Goal: Communication & Community: Answer question/provide support

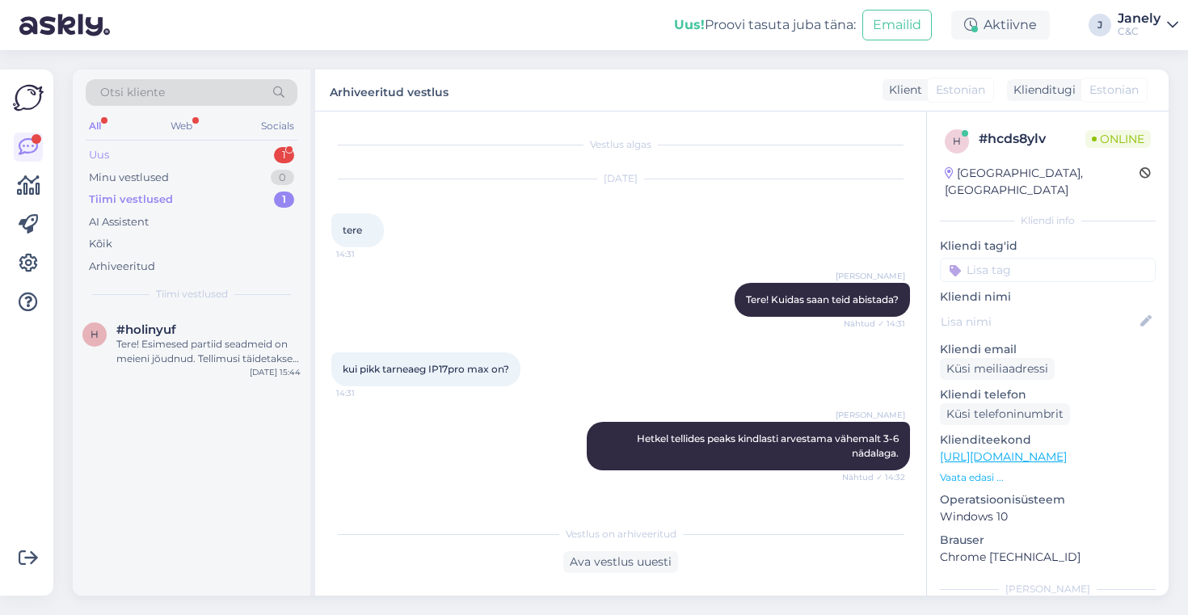
scroll to position [3797, 0]
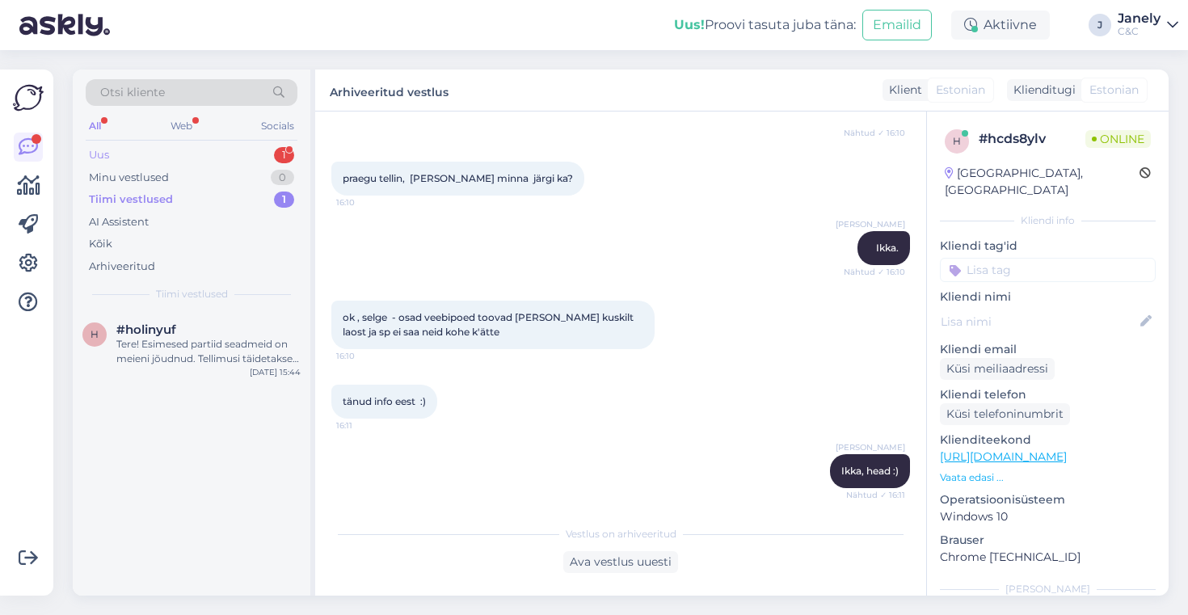
click at [249, 146] on div "Uus 1" at bounding box center [192, 155] width 212 height 23
click at [276, 337] on div "TERE VEELKORD" at bounding box center [208, 344] width 184 height 15
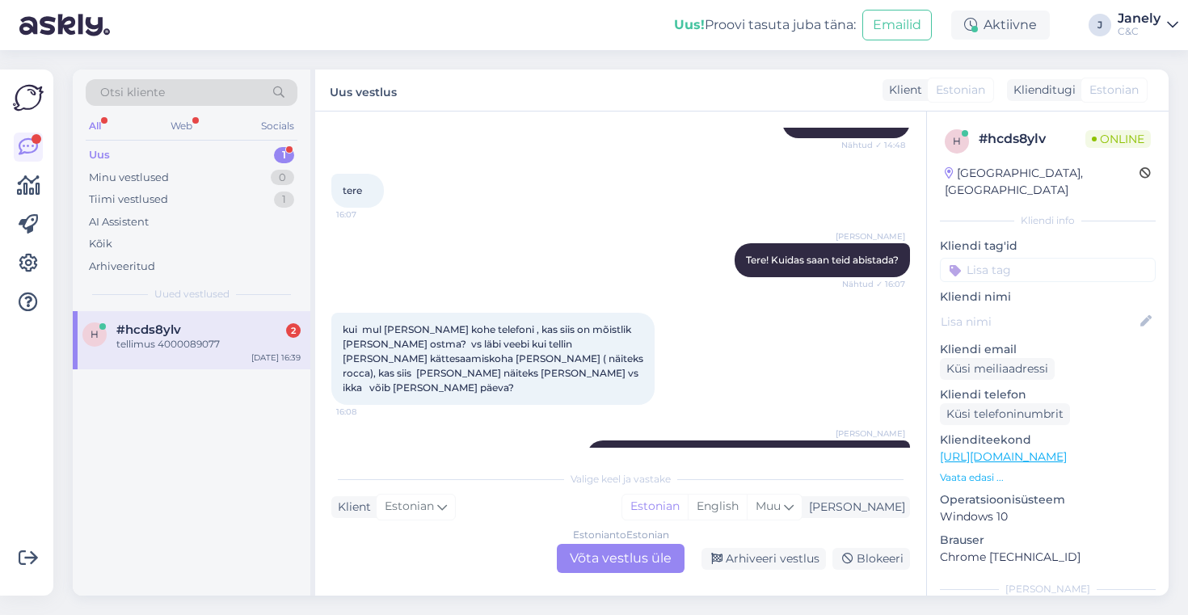
scroll to position [4020, 0]
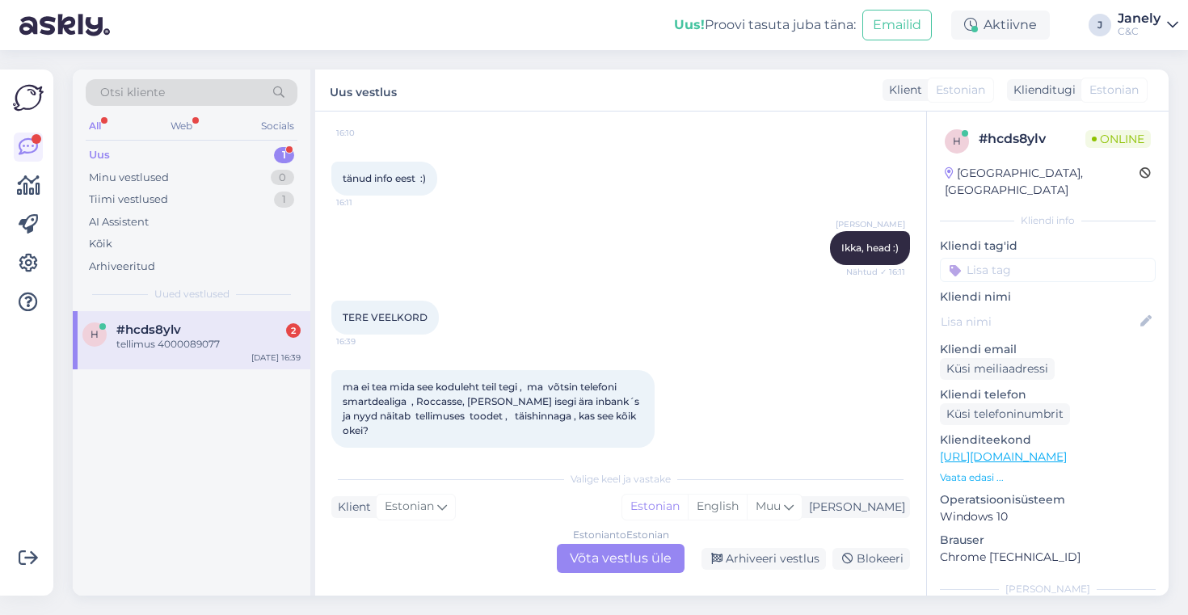
drag, startPoint x: 383, startPoint y: 410, endPoint x: 451, endPoint y: 410, distance: 67.9
click at [451, 483] on div "tellimus 4000089077 16:42" at bounding box center [394, 500] width 126 height 34
drag, startPoint x: 387, startPoint y: 414, endPoint x: 449, endPoint y: 414, distance: 62.2
click at [449, 483] on div "tellimus 4000089077 16:42" at bounding box center [394, 500] width 126 height 34
copy span "4000089077"
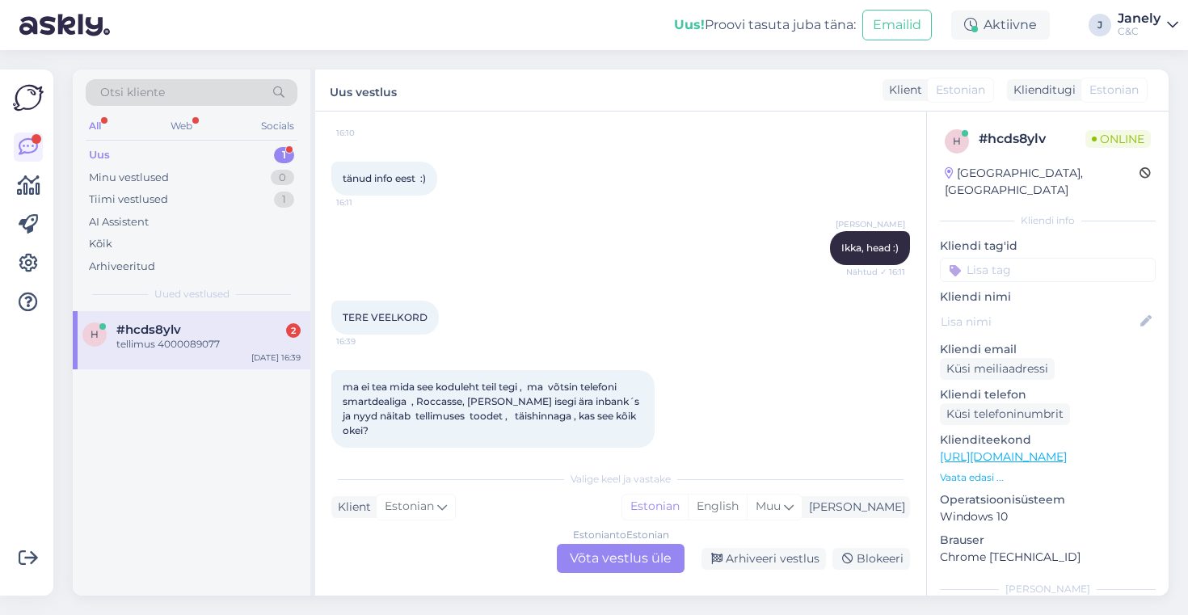
click at [133, 439] on div "h #hcds8ylv 2 tellimus 4000089077 [DATE] 16:39" at bounding box center [192, 453] width 238 height 284
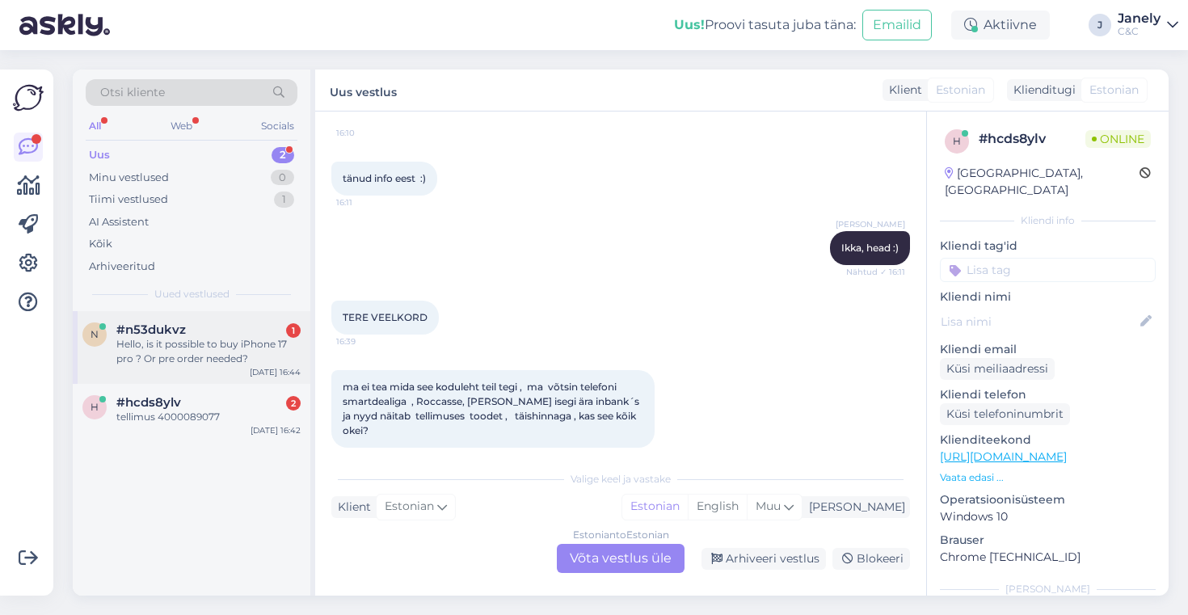
click at [248, 349] on div "Hello, is it possible to buy iPhone 17 pro ? Or pre order needed?" at bounding box center [208, 351] width 184 height 29
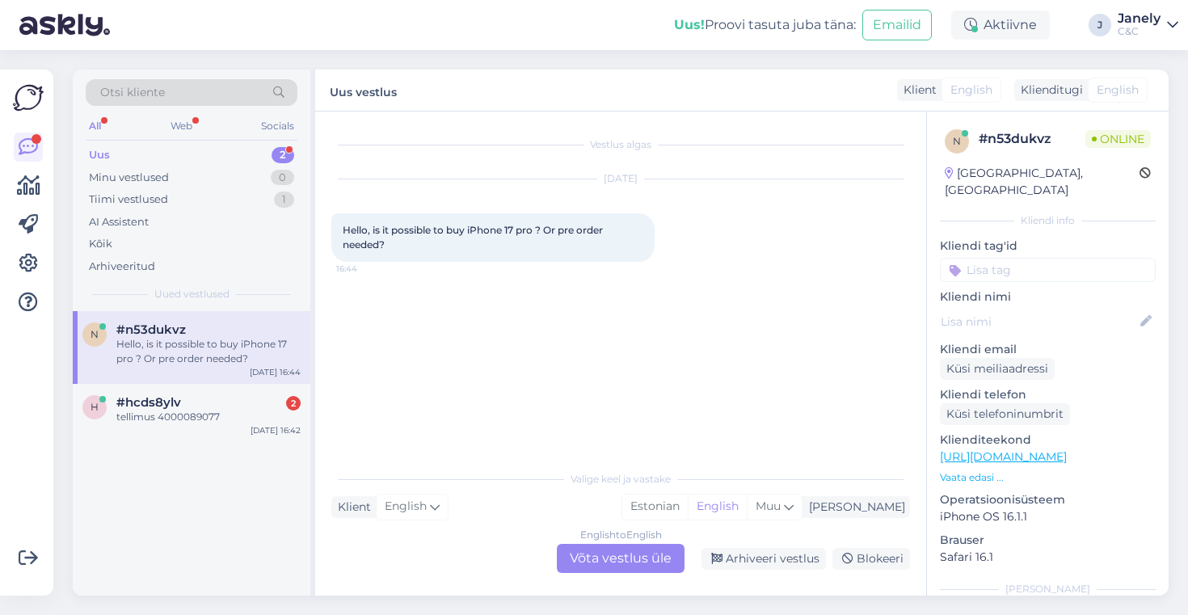
scroll to position [0, 0]
click at [600, 564] on div "English to English Võta vestlus üle" at bounding box center [621, 558] width 128 height 29
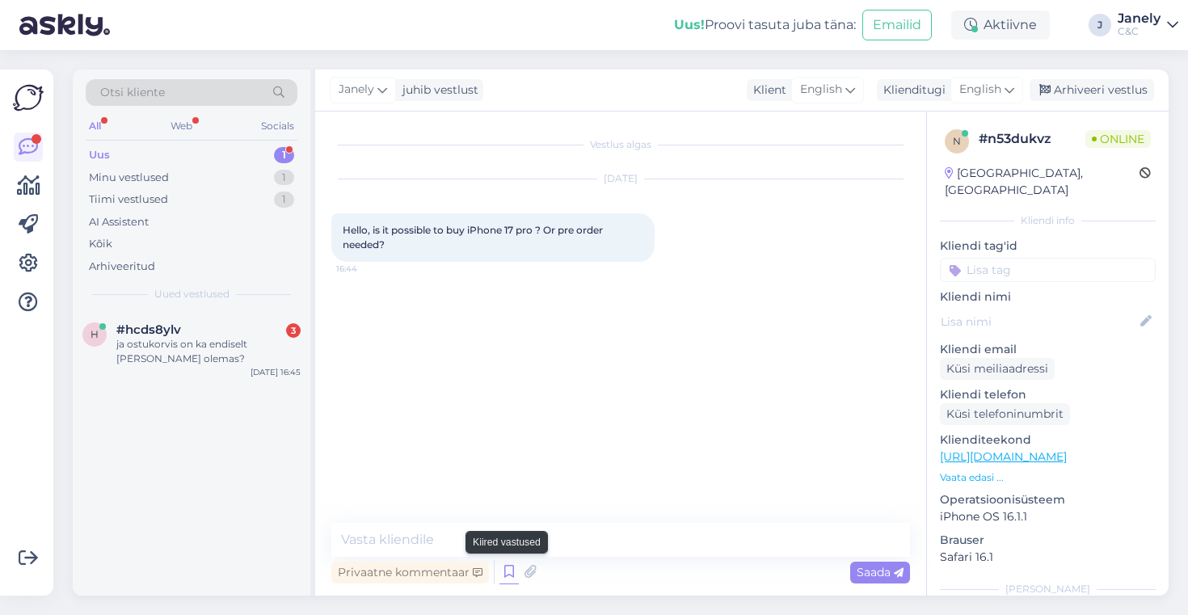
click at [504, 575] on icon at bounding box center [508, 572] width 19 height 24
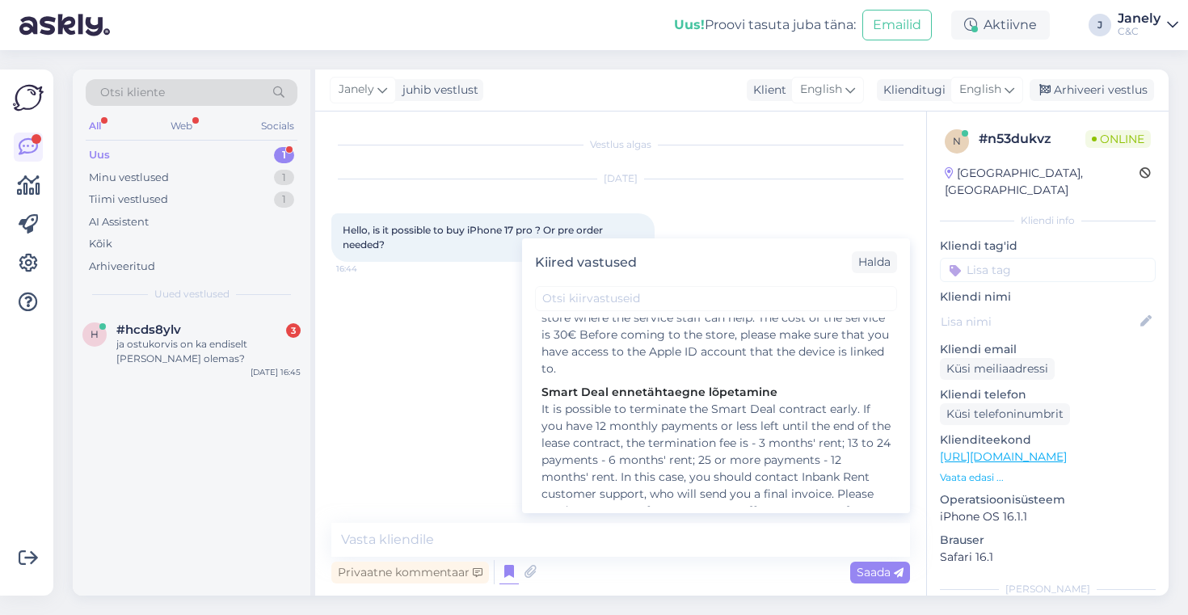
scroll to position [984, 0]
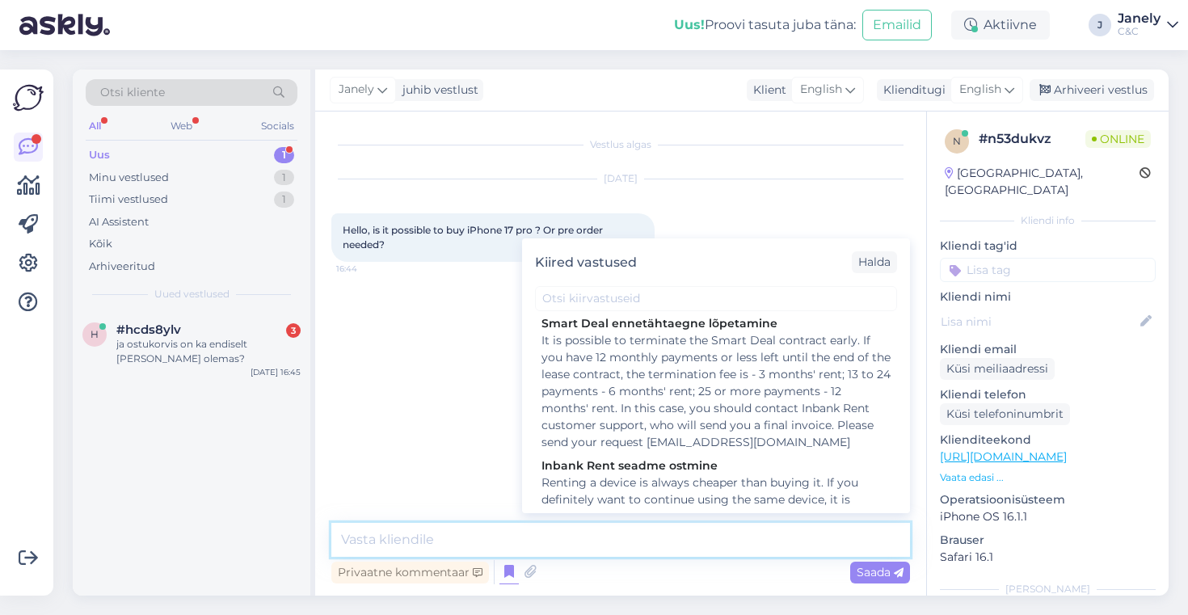
click at [469, 526] on textarea at bounding box center [620, 540] width 579 height 34
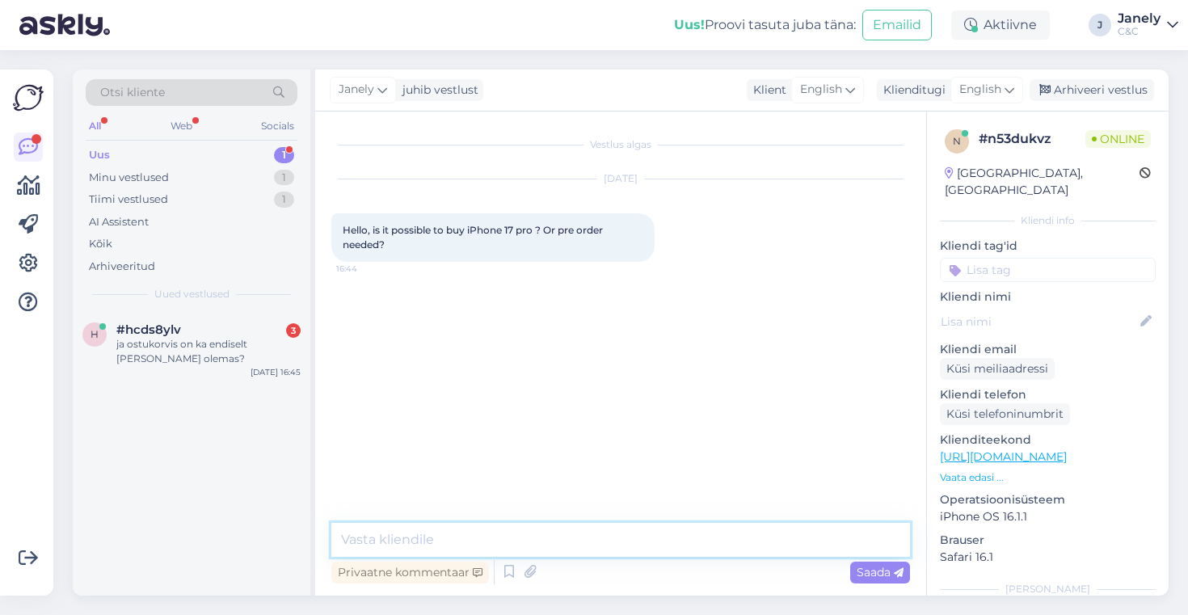
click at [470, 531] on textarea at bounding box center [620, 540] width 579 height 34
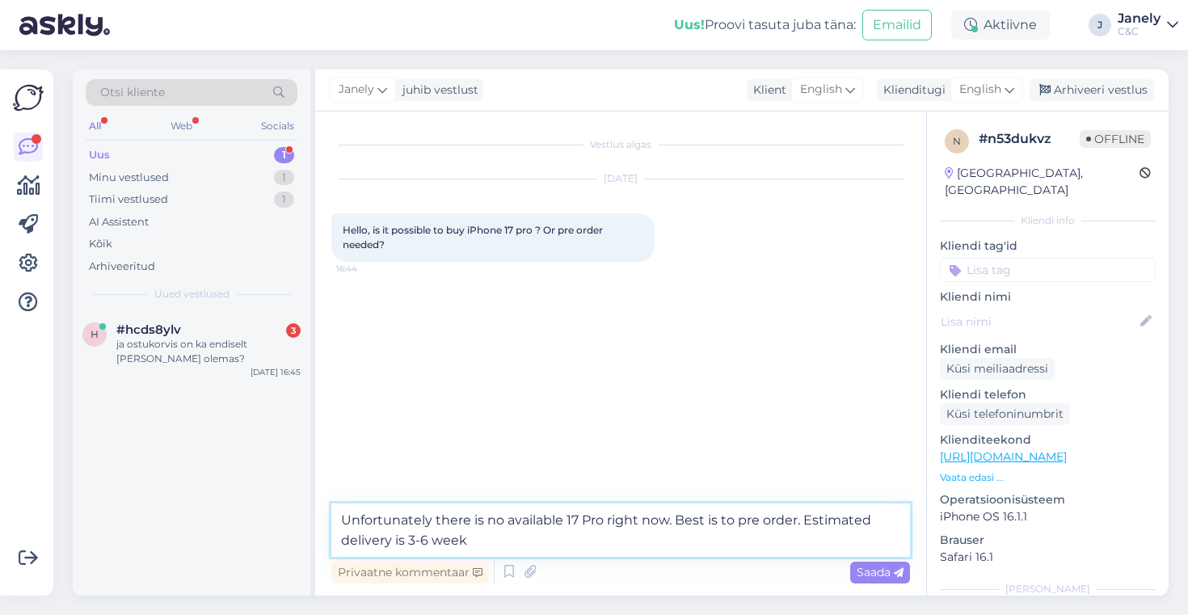
type textarea "Unfortunately there is no available 17 Pro right now. Best is to pre order. Est…"
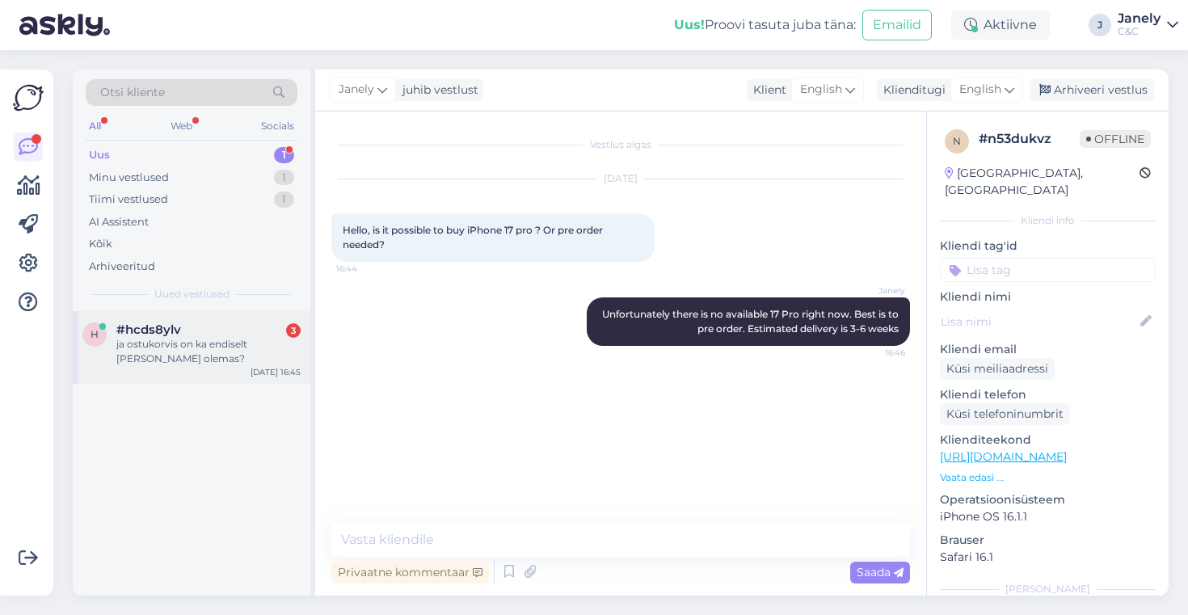
click at [209, 366] on div "h #hcds8ylv 3 ja ostukorvis on ka endiselt [PERSON_NAME] olemas? [DATE] 16:45" at bounding box center [192, 347] width 238 height 73
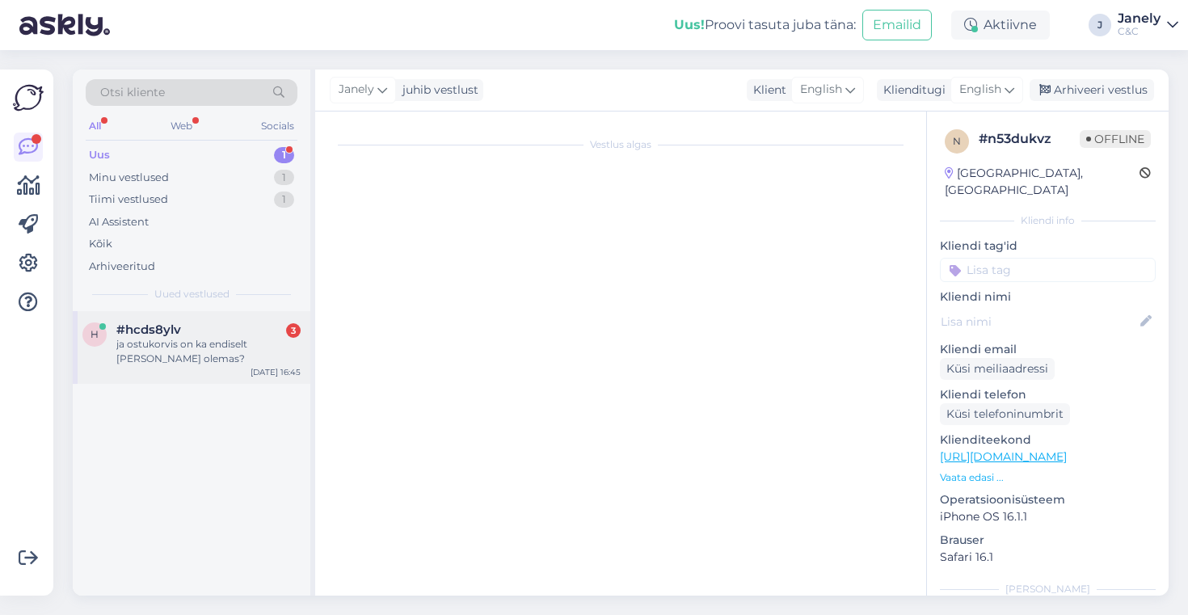
scroll to position [4090, 0]
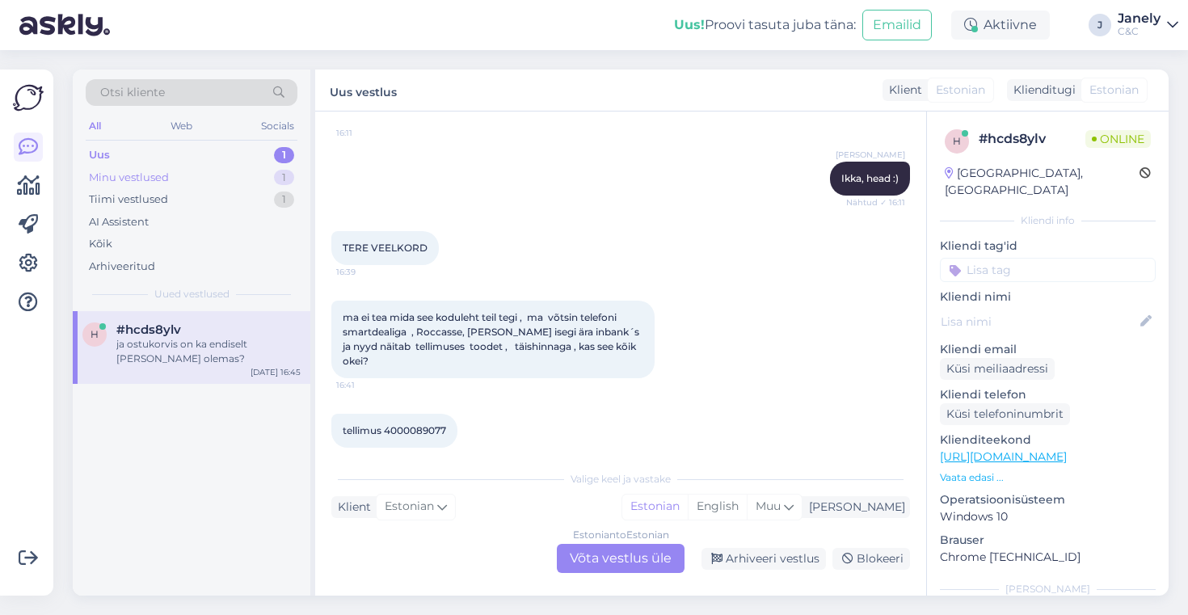
click at [256, 179] on div "Minu vestlused 1" at bounding box center [192, 177] width 212 height 23
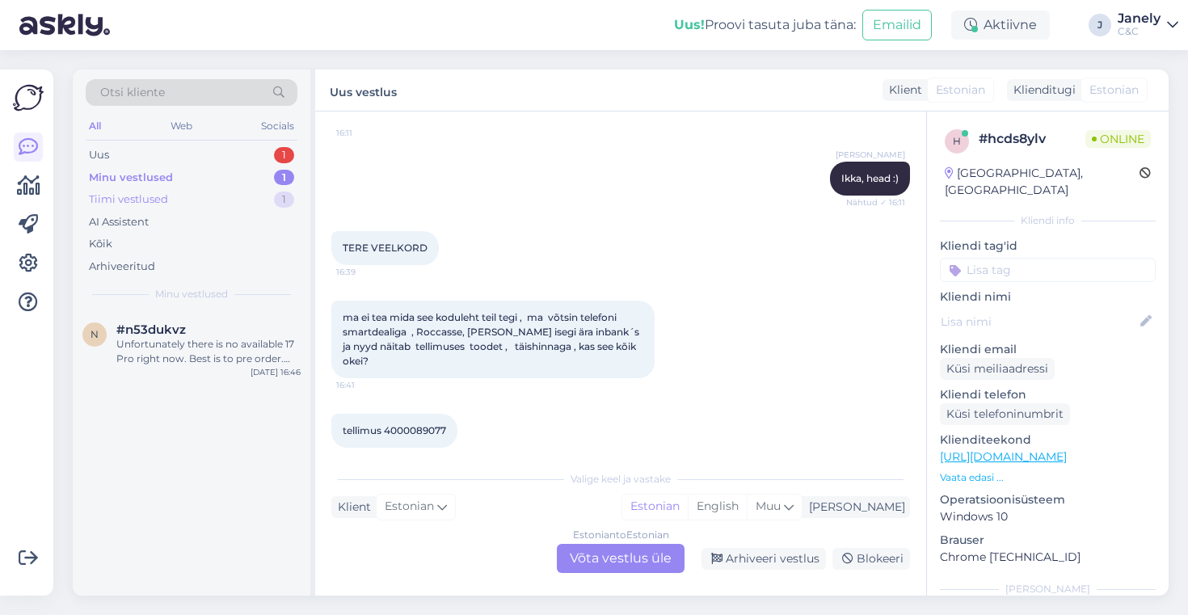
click at [250, 206] on div "Tiimi vestlused 1" at bounding box center [192, 199] width 212 height 23
click at [255, 180] on div "Minu vestlused 1" at bounding box center [192, 177] width 212 height 23
click at [507, 44] on div "Uus! Proovi tasuta [PERSON_NAME]: Emailid Aktiivne J Janely C&C" at bounding box center [594, 25] width 1188 height 50
click at [214, 204] on div "Tiimi vestlused 1" at bounding box center [192, 199] width 212 height 23
click at [225, 168] on div "Minu vestlused 1" at bounding box center [192, 177] width 212 height 23
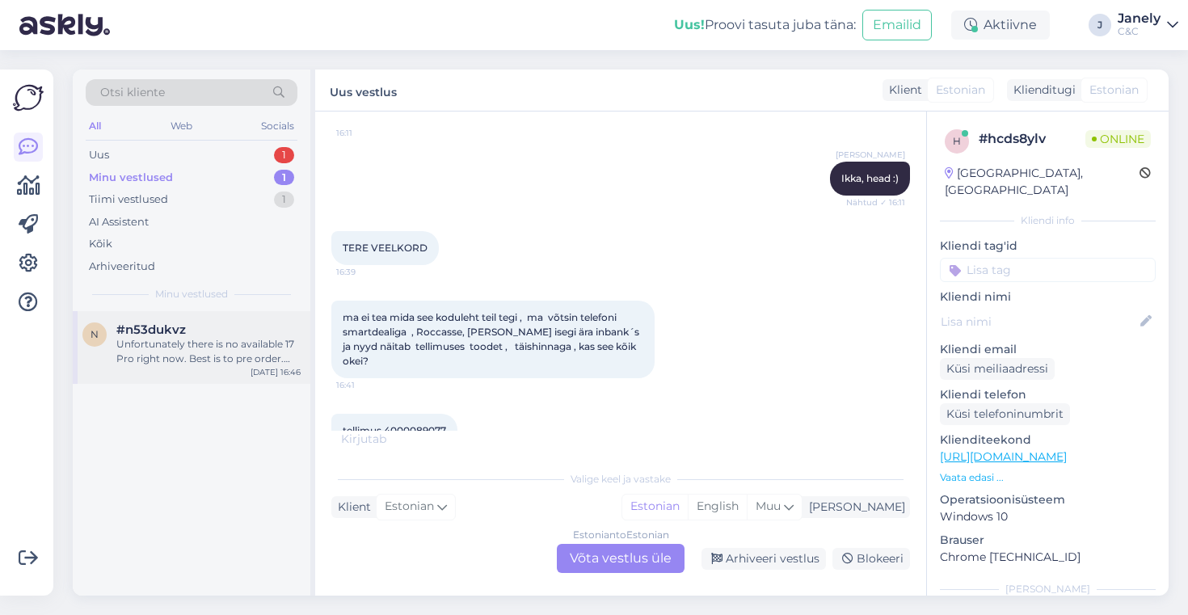
click at [249, 347] on div "Unfortunately there is no available 17 Pro right now. Best is to pre order. Est…" at bounding box center [208, 351] width 184 height 29
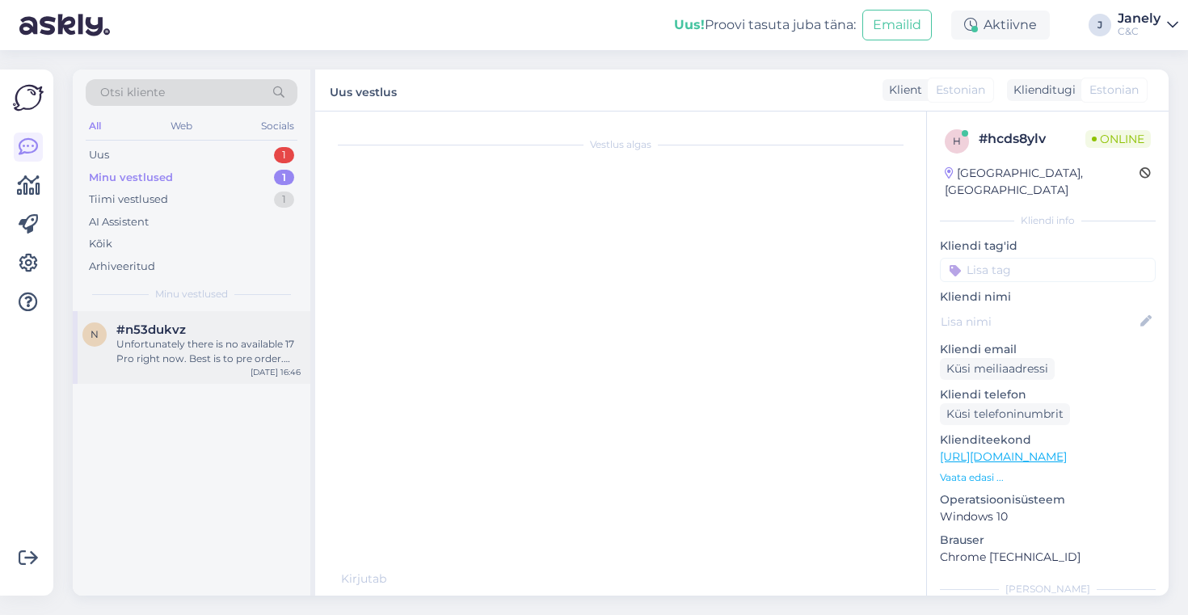
scroll to position [0, 0]
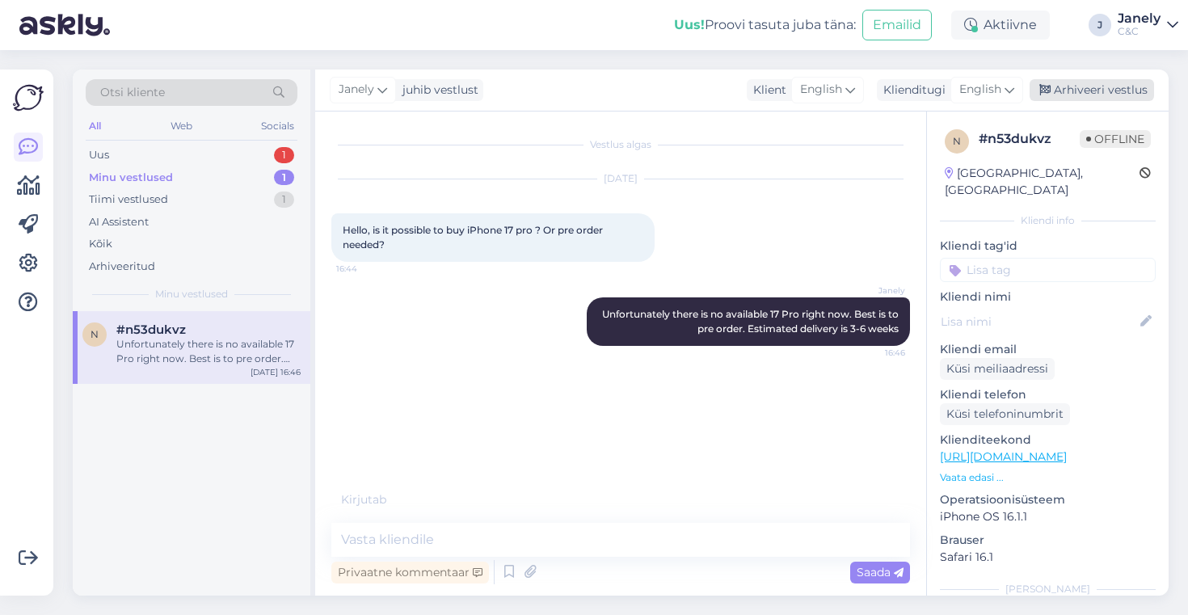
click at [1052, 83] on div "Arhiveeri vestlus" at bounding box center [1091, 90] width 124 height 22
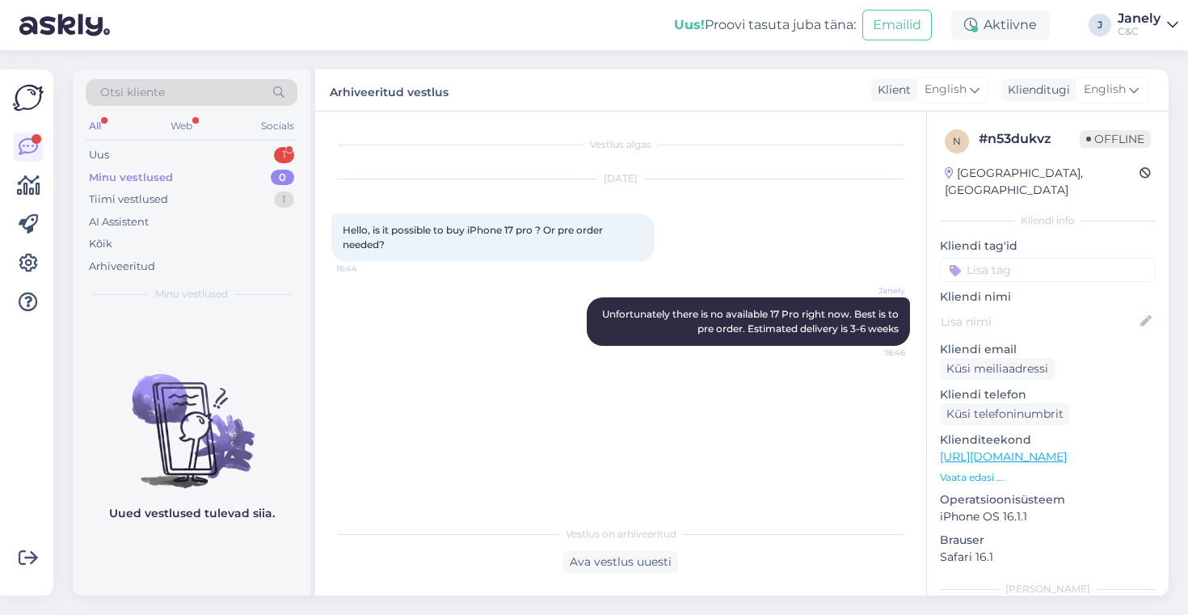
click at [224, 143] on div "Otsi kliente All Web Socials Uus 1 Minu vestlused 0 Tiimi vestlused 1 AI Assist…" at bounding box center [192, 190] width 238 height 242
click at [221, 151] on div "Uus 1" at bounding box center [192, 155] width 212 height 23
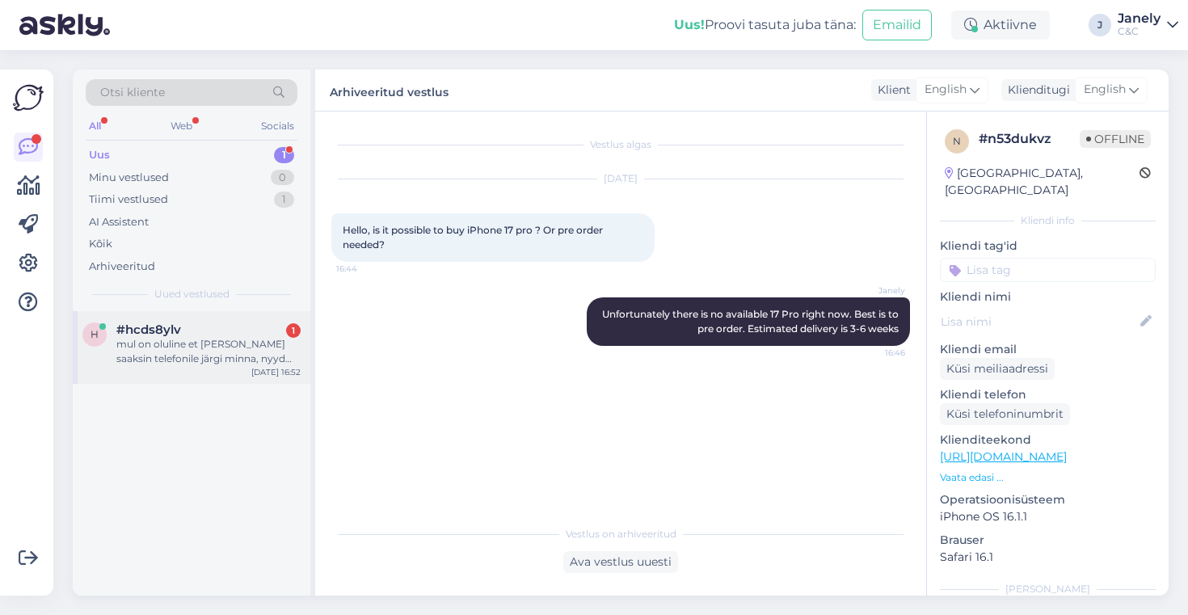
click at [212, 378] on div "h #hcds8ylv 1 mul on oluline et [PERSON_NAME] saaksin telefonile järgi minna, n…" at bounding box center [192, 347] width 238 height 73
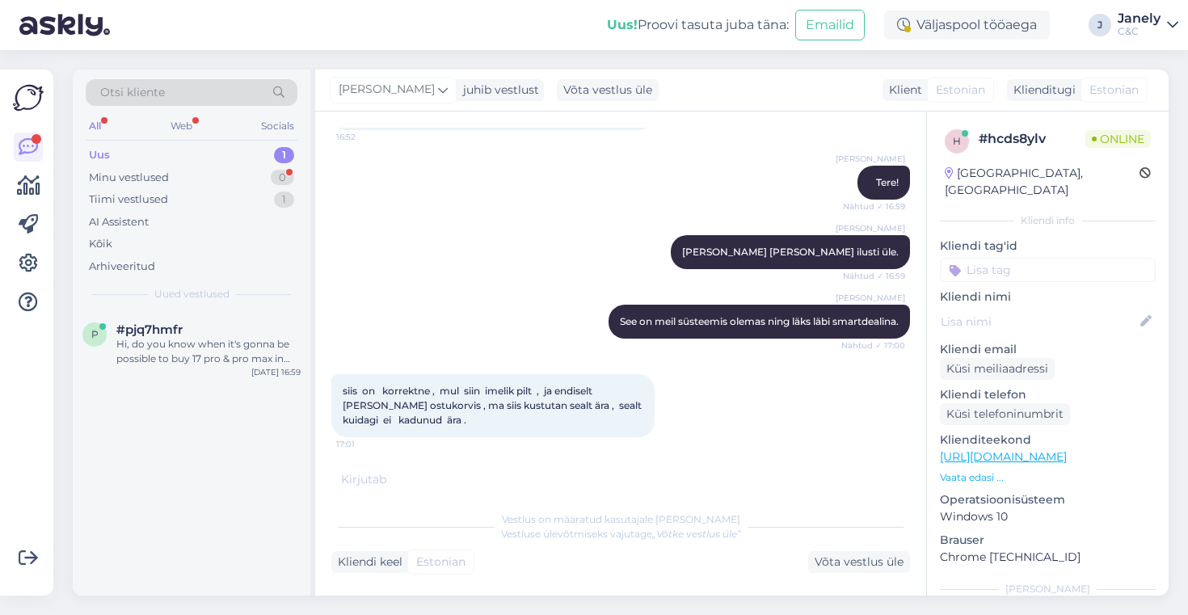
scroll to position [4549, 0]
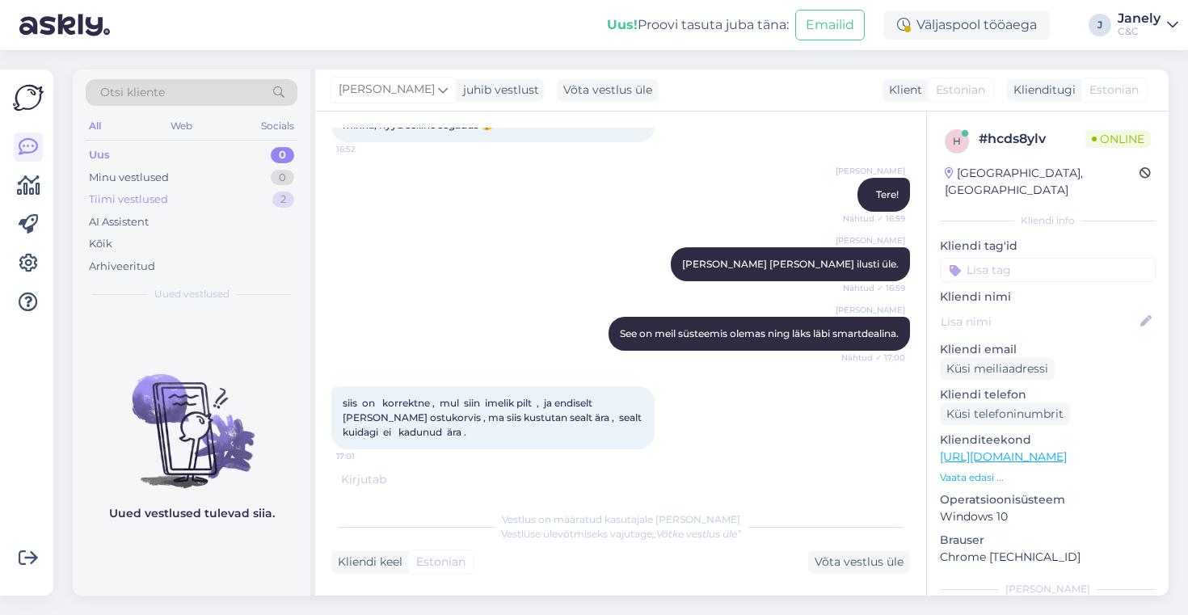
click at [241, 200] on div "Tiimi vestlused 2" at bounding box center [192, 199] width 212 height 23
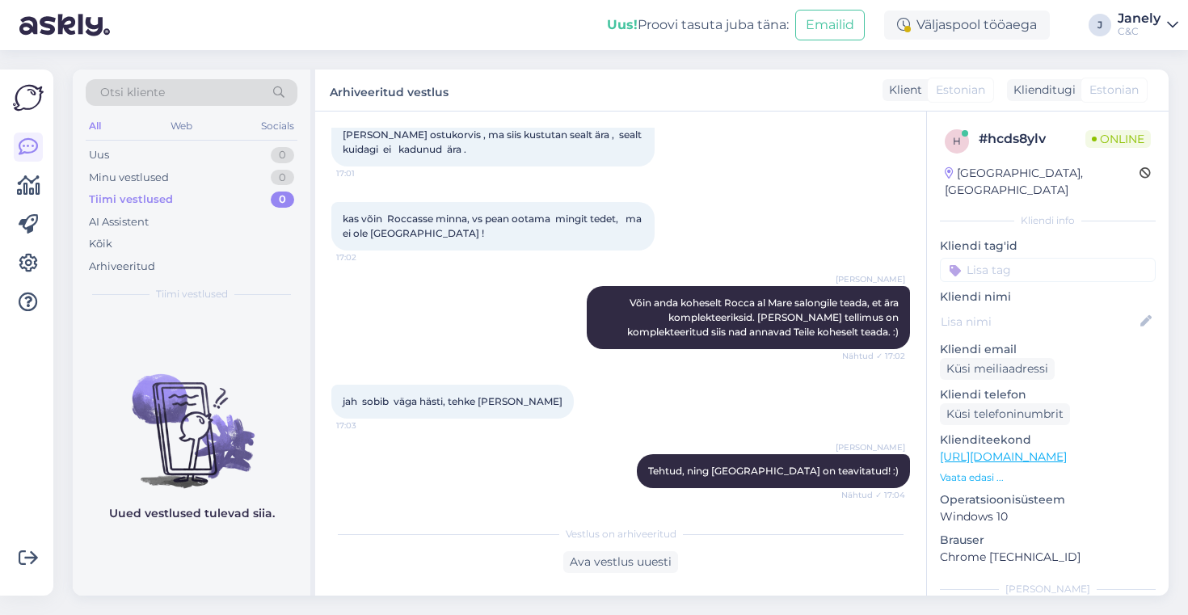
scroll to position [4887, 0]
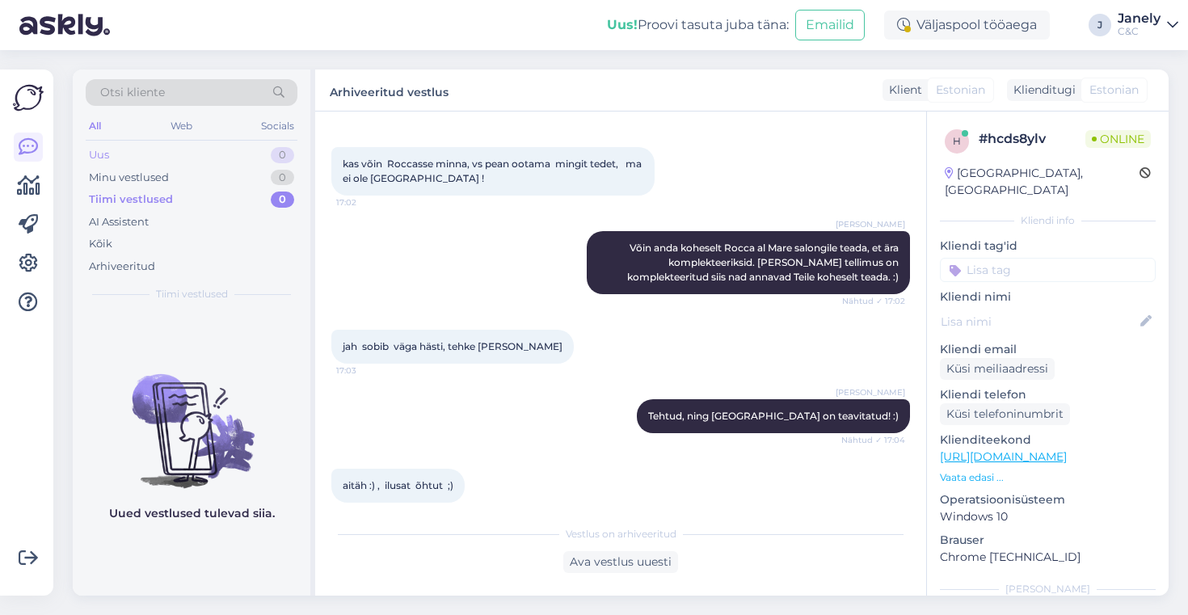
click at [170, 149] on div "Uus 0" at bounding box center [192, 155] width 212 height 23
